Goal: Information Seeking & Learning: Learn about a topic

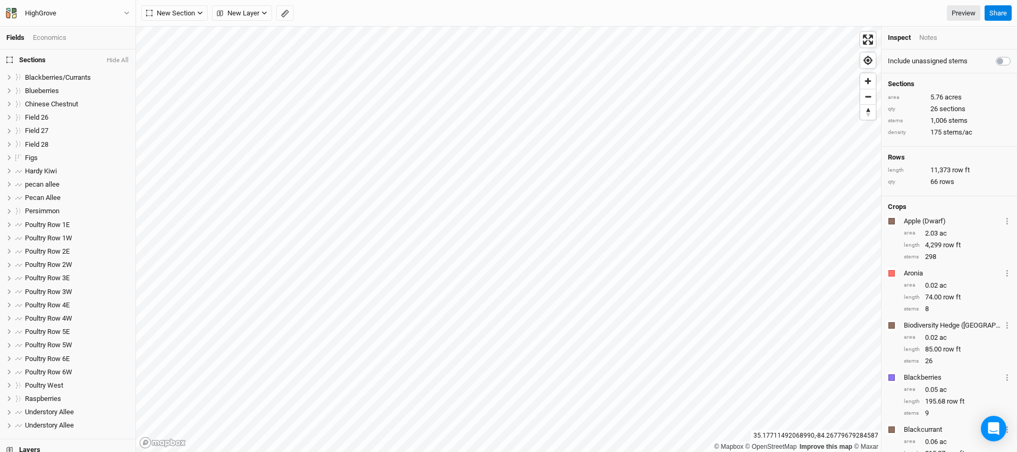
click at [76, 56] on h4 "Sections Hide All" at bounding box center [68, 59] width 136 height 21
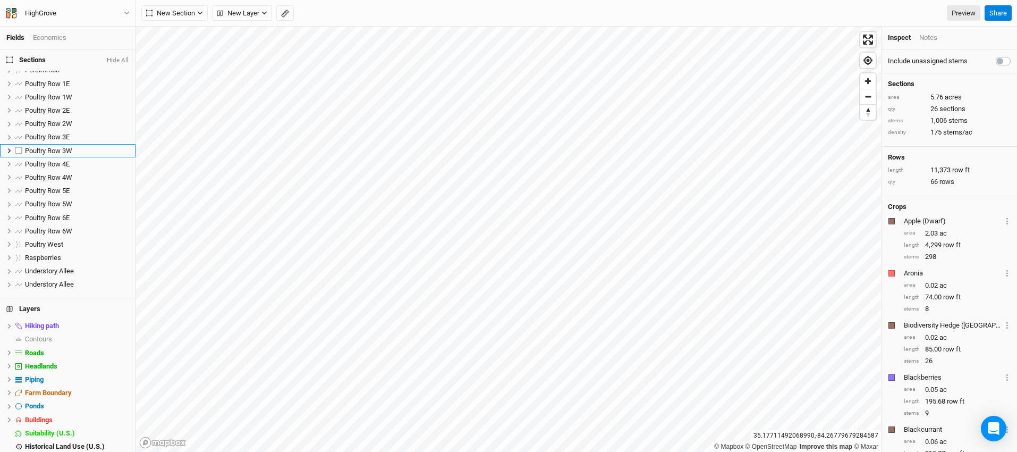
scroll to position [176, 0]
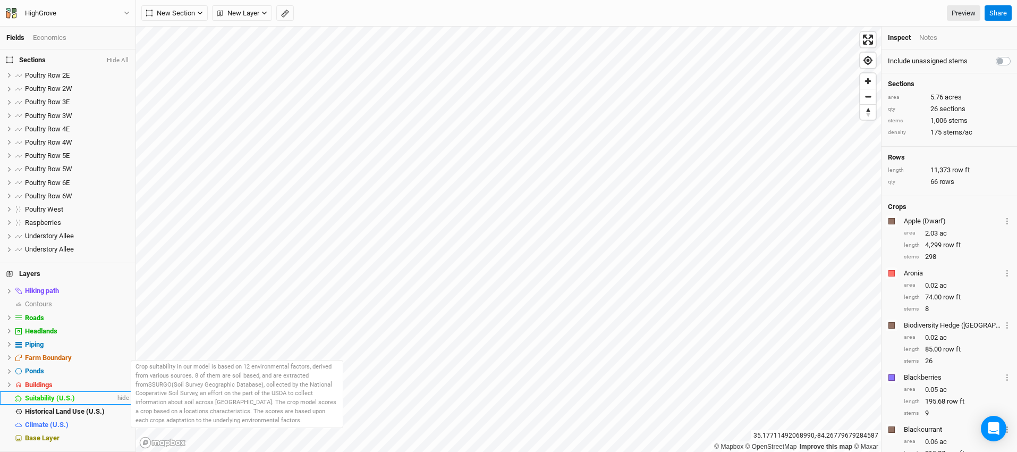
click at [67, 395] on span "Suitability (U.S.)" at bounding box center [50, 398] width 50 height 8
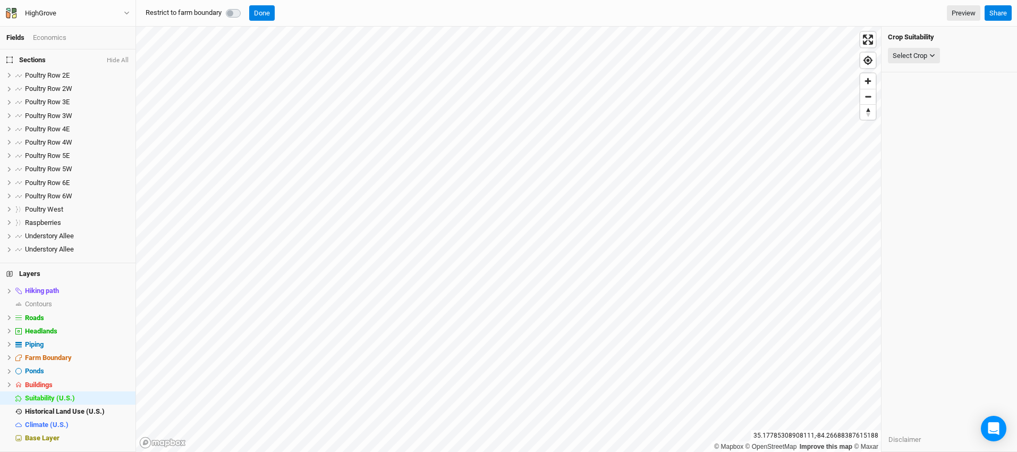
click at [245, 7] on label at bounding box center [245, 7] width 0 height 0
click at [266, 16] on button "Done" at bounding box center [262, 13] width 26 height 16
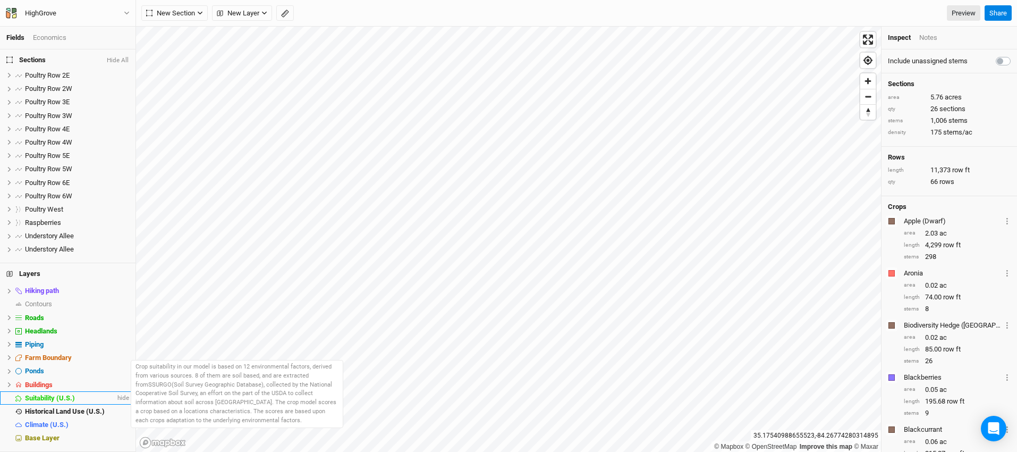
click at [53, 395] on span "Suitability (U.S.)" at bounding box center [50, 398] width 50 height 8
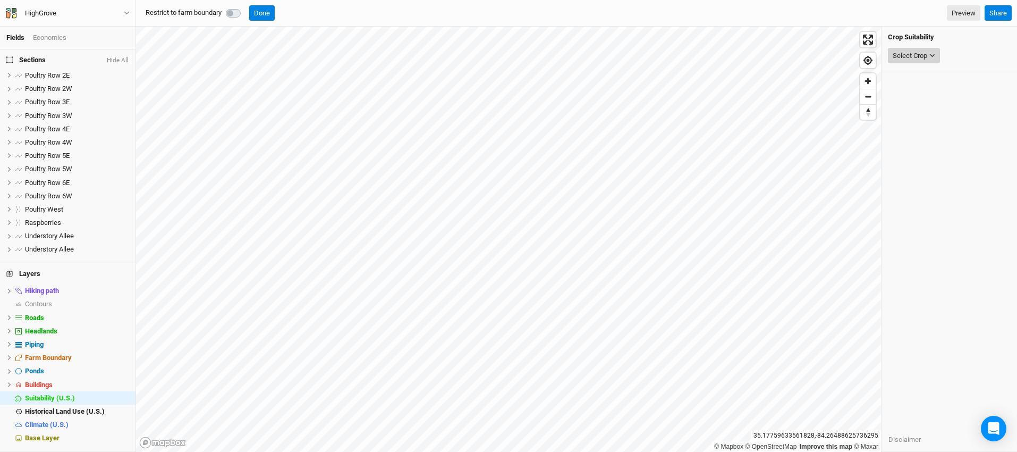
click at [933, 54] on icon "button" at bounding box center [932, 56] width 6 height 6
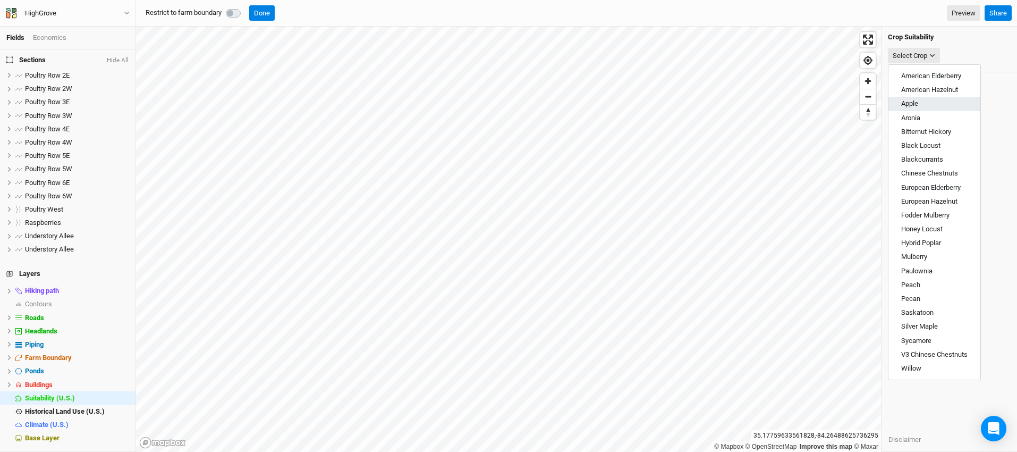
click at [939, 105] on button "Apple" at bounding box center [935, 104] width 92 height 14
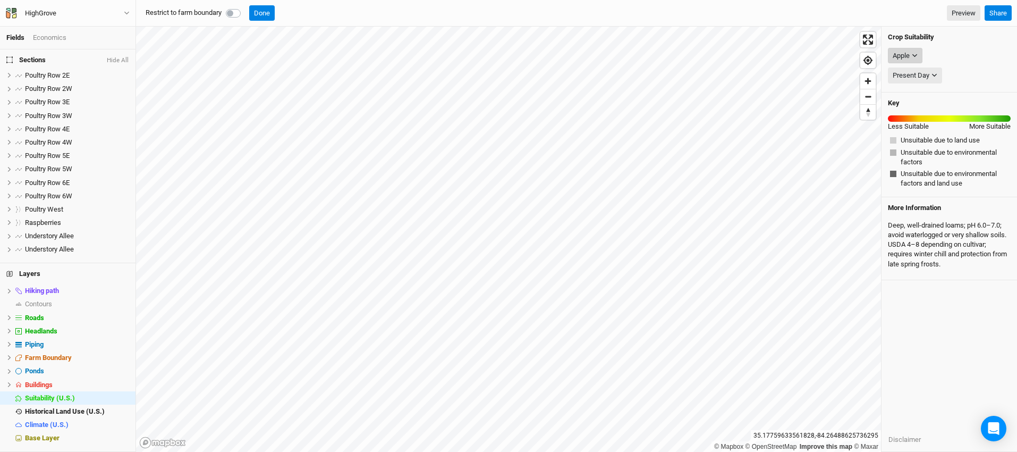
click at [919, 57] on button "Apple" at bounding box center [905, 56] width 35 height 16
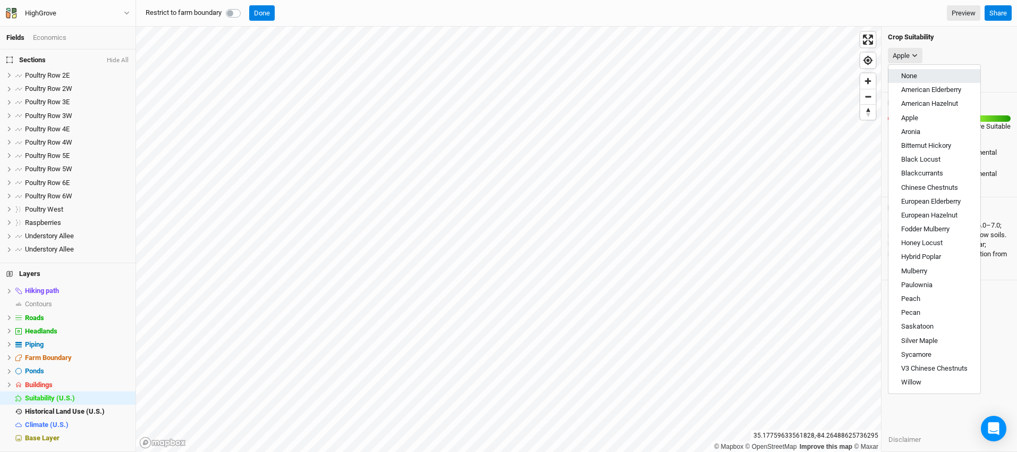
click at [931, 73] on button "None" at bounding box center [935, 76] width 92 height 14
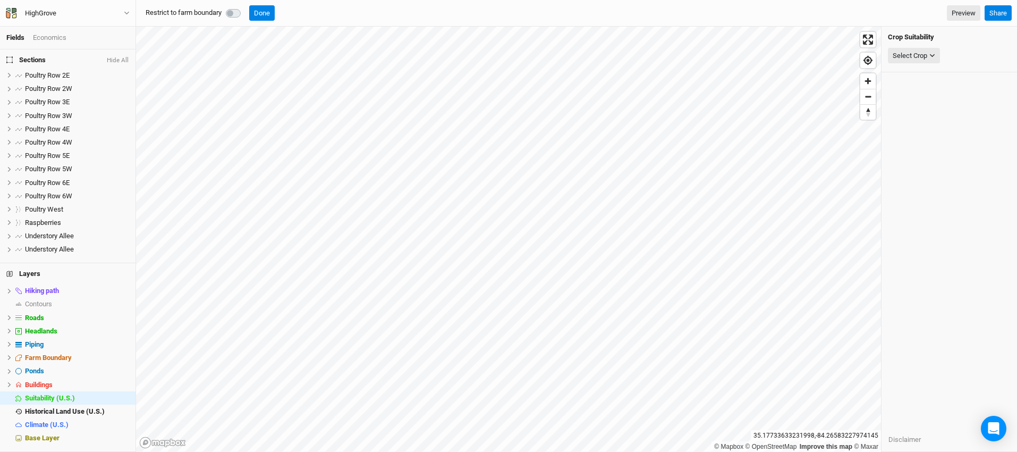
scroll to position [175, 0]
click at [63, 357] on span "Farm Boundary" at bounding box center [48, 358] width 47 height 8
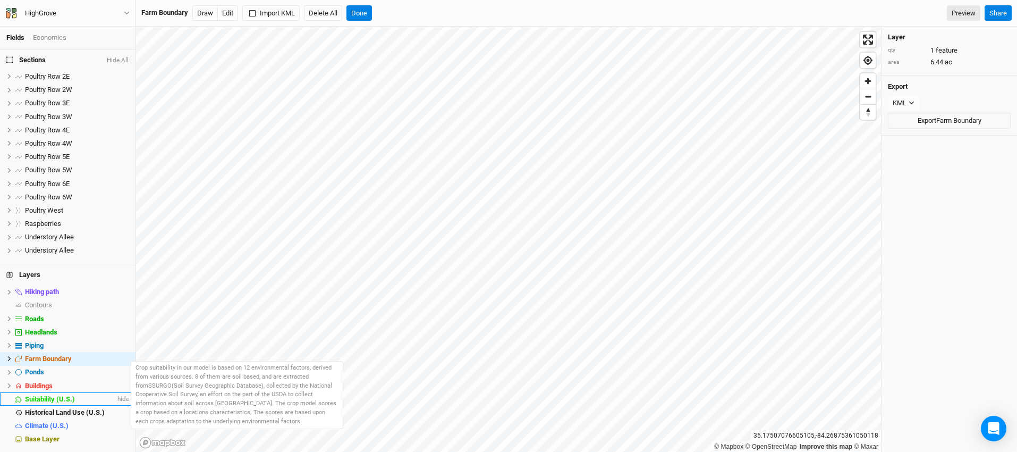
click at [48, 400] on span "Suitability (U.S.)" at bounding box center [50, 399] width 50 height 8
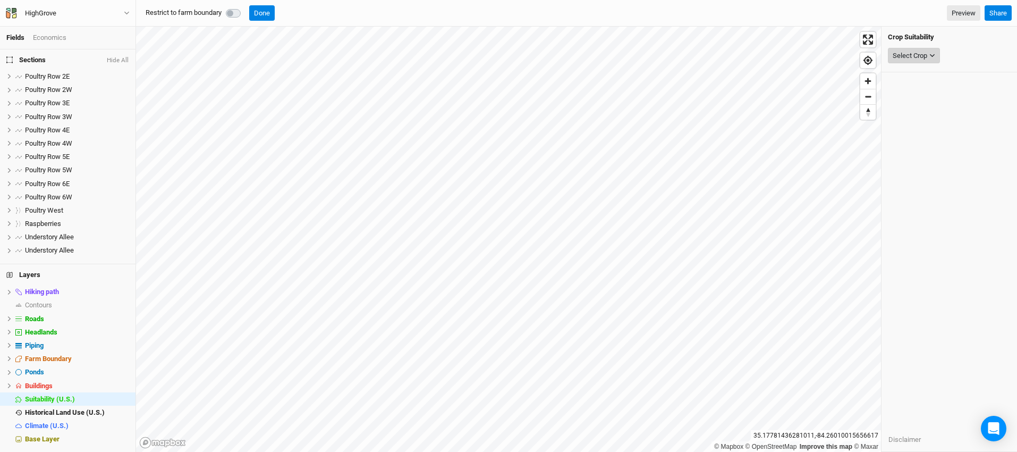
click at [933, 55] on icon "button" at bounding box center [932, 56] width 6 height 6
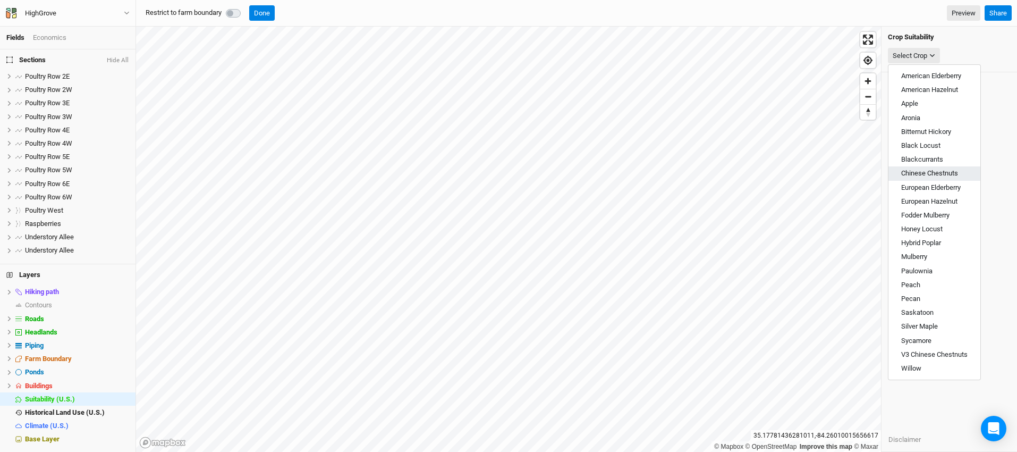
click at [945, 171] on span "Chinese Chestnuts" at bounding box center [929, 173] width 57 height 8
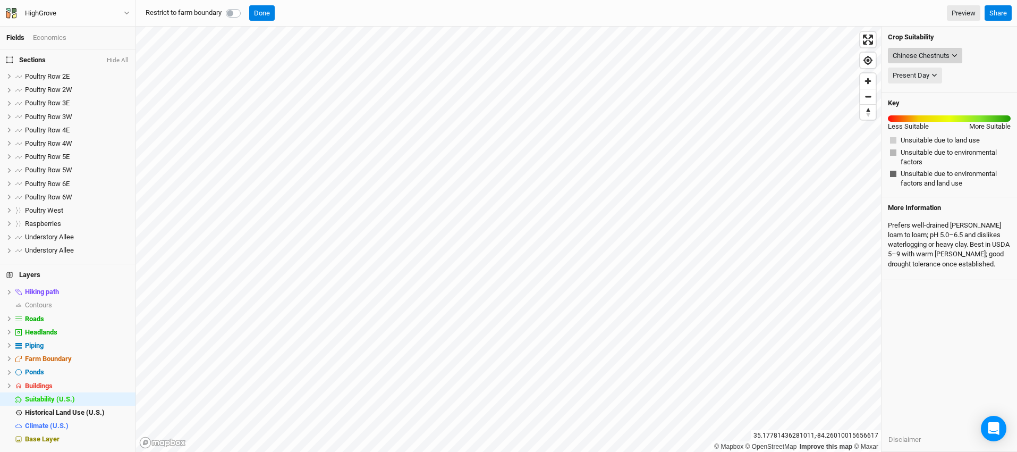
click at [950, 58] on div "Chinese Chestnuts" at bounding box center [921, 55] width 57 height 11
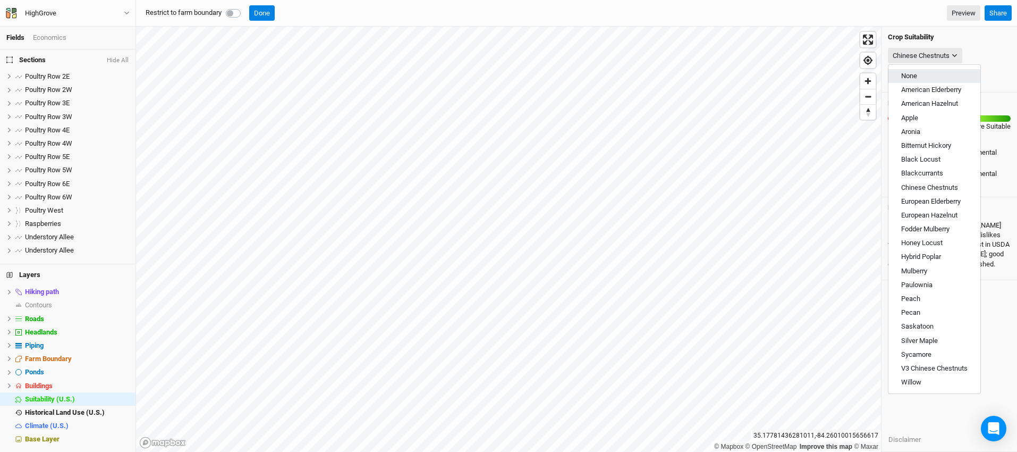
click at [933, 71] on button "None" at bounding box center [935, 76] width 92 height 14
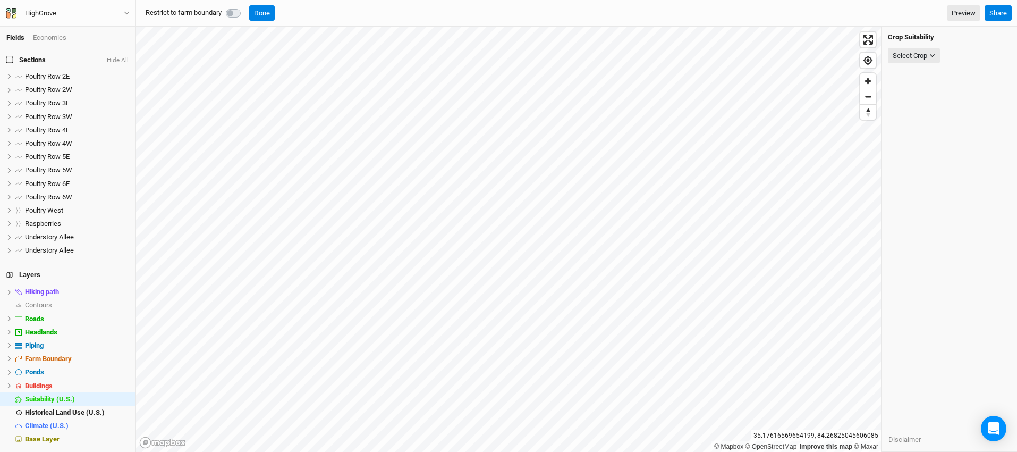
click at [56, 56] on h4 "Sections Hide All" at bounding box center [68, 59] width 136 height 21
click at [53, 74] on span "Poultry Row 2E" at bounding box center [47, 76] width 45 height 8
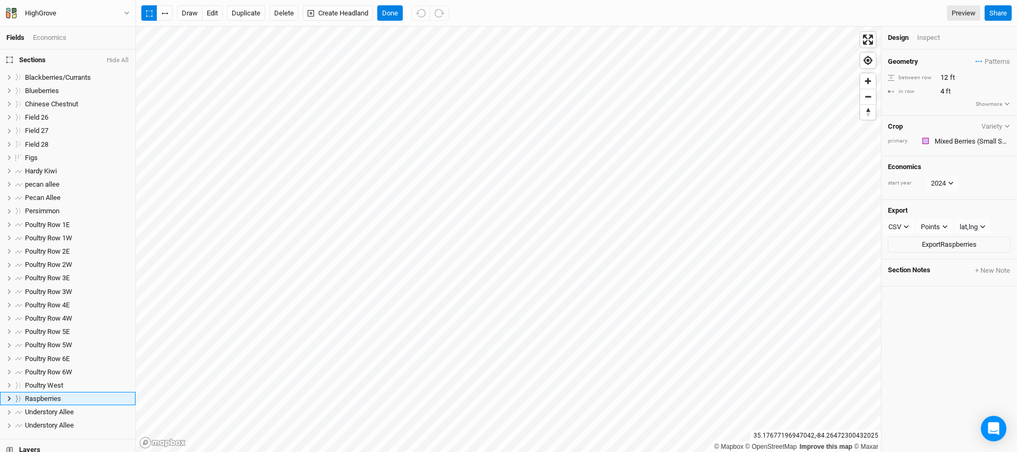
scroll to position [148, 0]
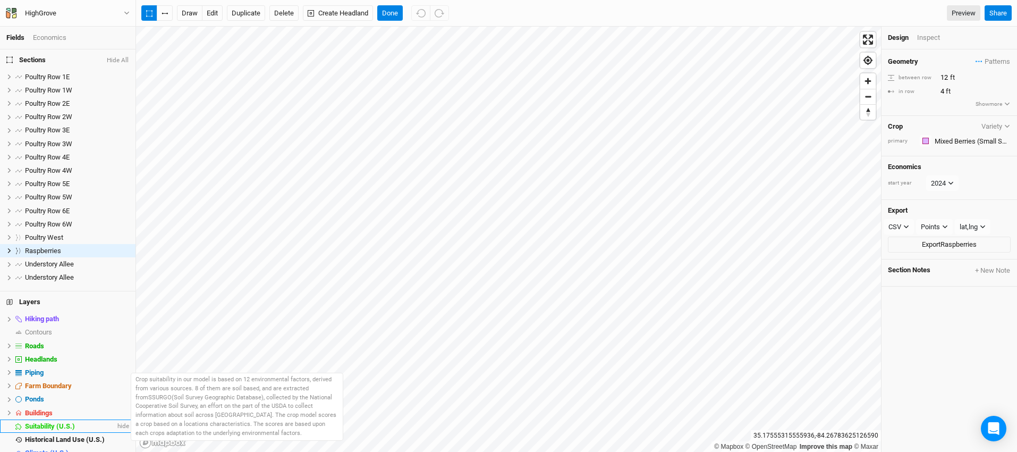
click at [46, 423] on span "Suitability (U.S.)" at bounding box center [50, 426] width 50 height 8
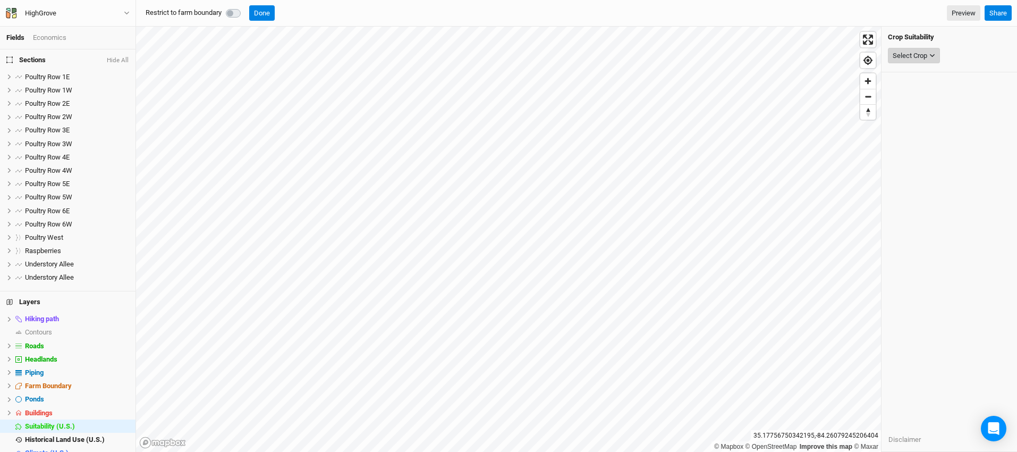
click at [934, 57] on icon "button" at bounding box center [932, 56] width 6 height 6
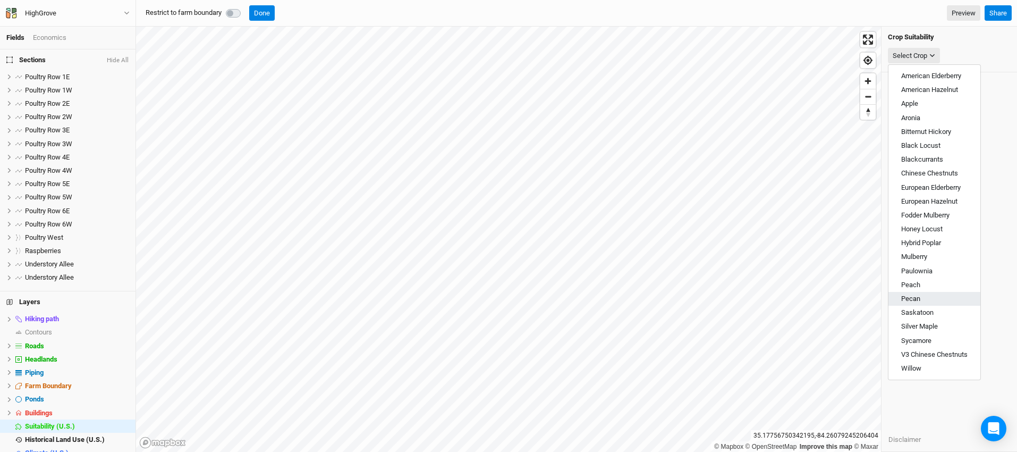
click at [936, 297] on button "Pecan" at bounding box center [935, 299] width 92 height 14
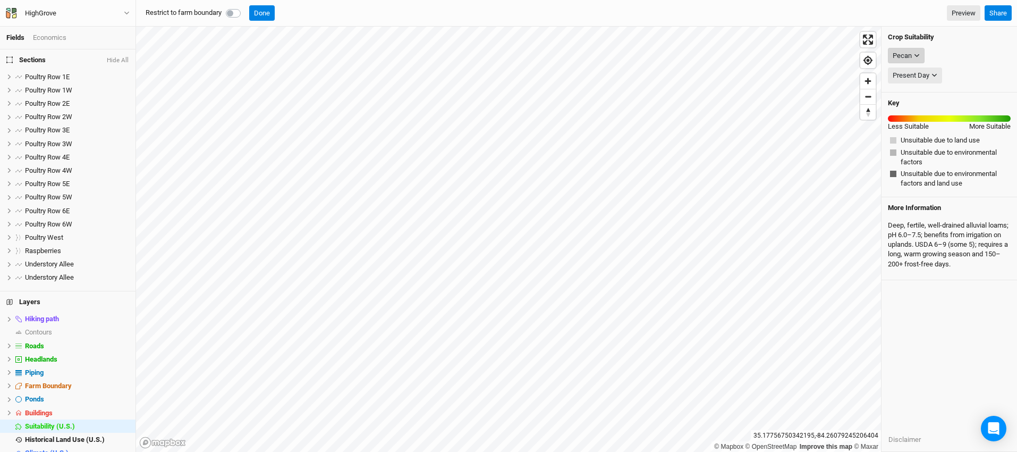
click at [921, 57] on button "Pecan" at bounding box center [906, 56] width 37 height 16
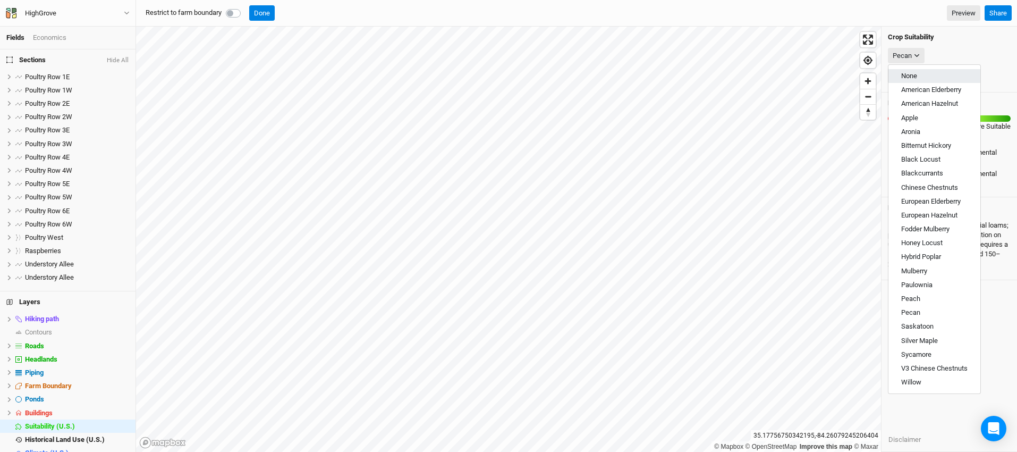
click at [924, 70] on button "None" at bounding box center [935, 76] width 92 height 14
